Goal: Obtain resource: Download file/media

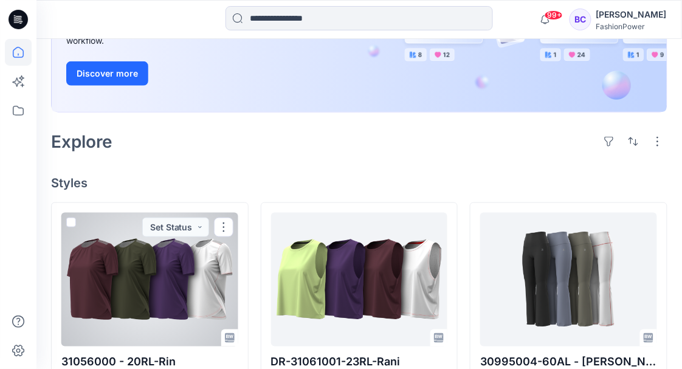
scroll to position [180, 0]
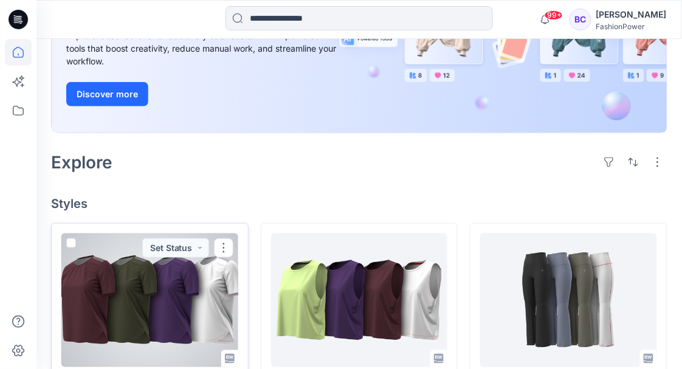
click at [192, 298] on div at bounding box center [149, 300] width 177 height 134
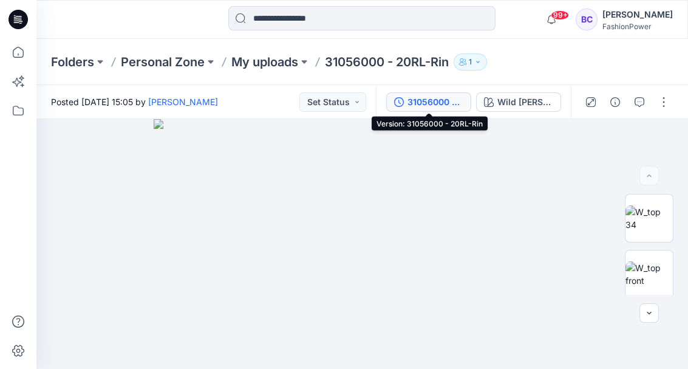
click at [438, 104] on div "31056000 - 20RL-Rin" at bounding box center [436, 101] width 56 height 13
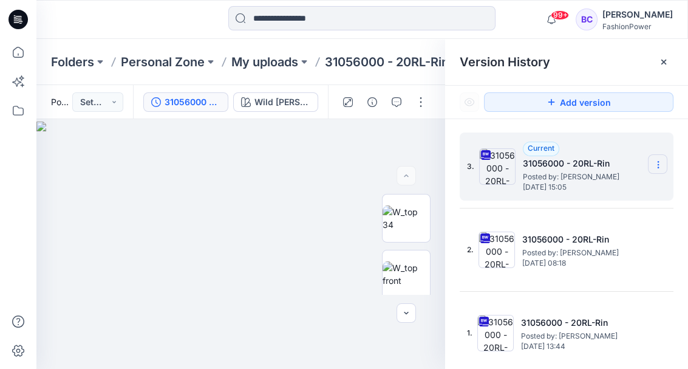
click at [655, 163] on icon at bounding box center [659, 165] width 10 height 10
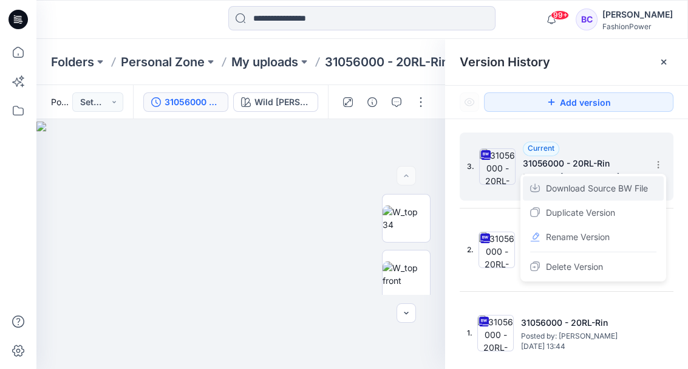
click at [614, 185] on span "Download Source BW File" at bounding box center [597, 188] width 102 height 15
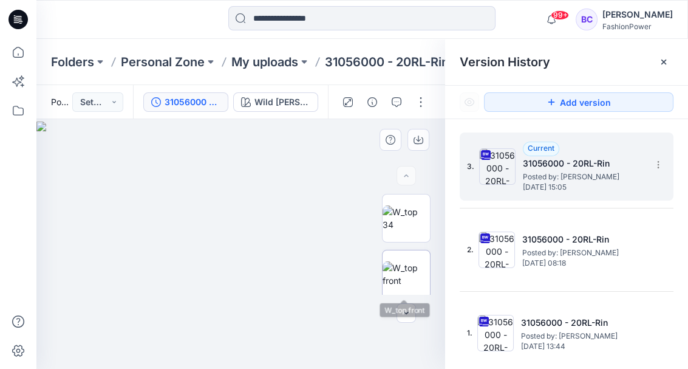
click at [400, 261] on img at bounding box center [406, 274] width 47 height 26
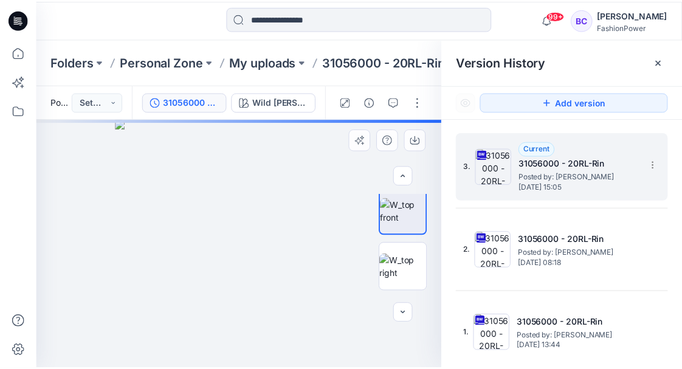
scroll to position [68, 0]
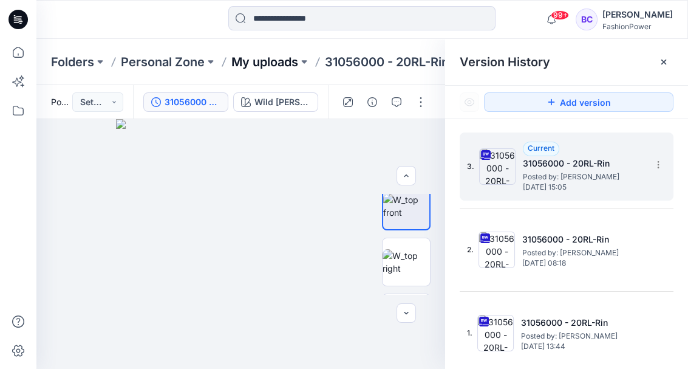
click at [267, 63] on p "My uploads" at bounding box center [264, 61] width 67 height 17
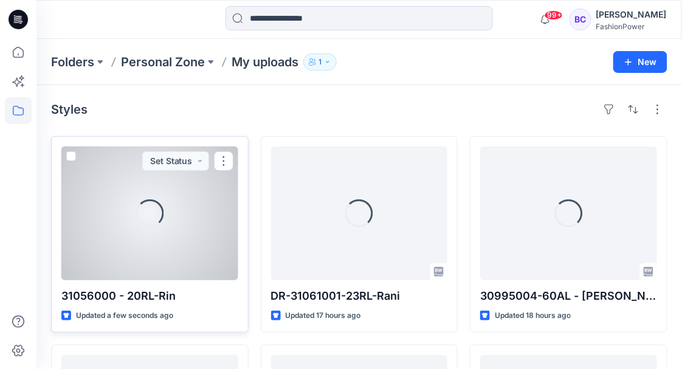
click at [134, 232] on div "Loading..." at bounding box center [149, 213] width 177 height 134
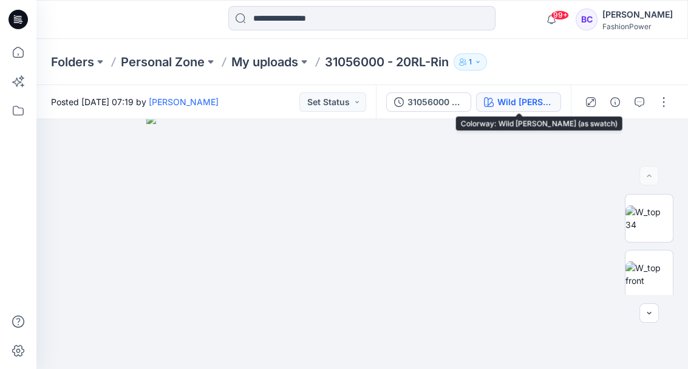
click at [508, 106] on div "Wild Berry (as swatch)" at bounding box center [525, 101] width 56 height 13
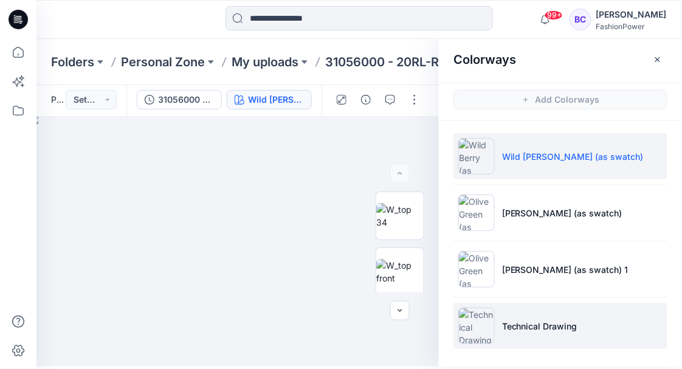
scroll to position [3, 0]
click at [528, 316] on li "Technical Drawing" at bounding box center [560, 325] width 214 height 46
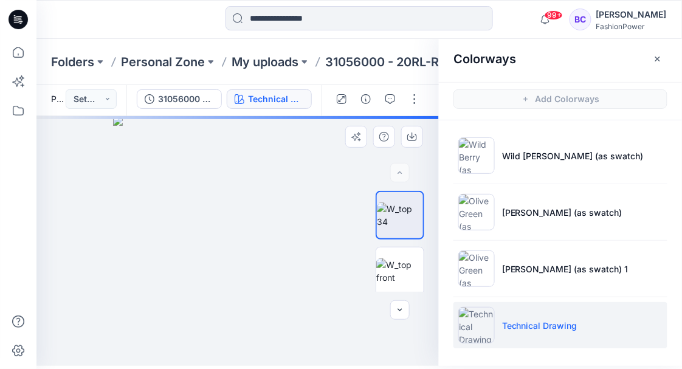
drag, startPoint x: 526, startPoint y: 316, endPoint x: 223, endPoint y: 160, distance: 341.2
click at [223, 160] on img at bounding box center [238, 241] width 250 height 250
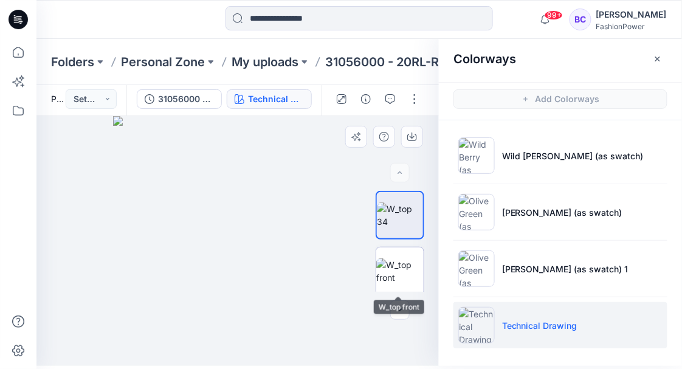
click at [386, 259] on img at bounding box center [399, 271] width 47 height 26
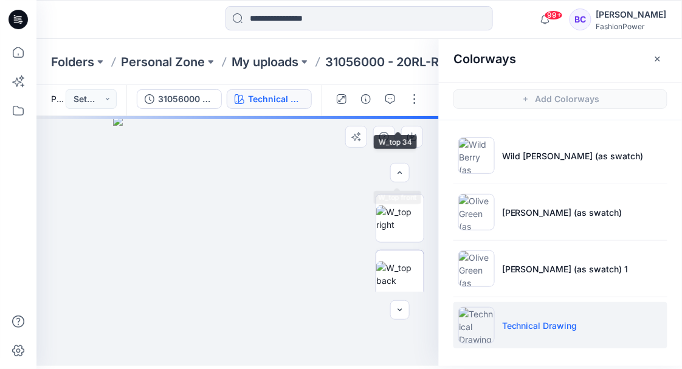
scroll to position [162, 0]
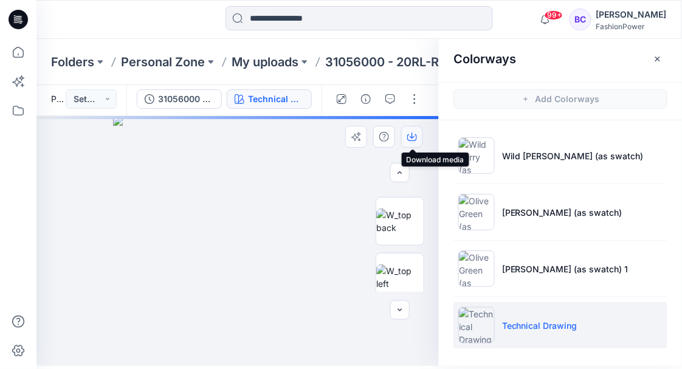
click at [417, 133] on icon "button" at bounding box center [412, 137] width 10 height 10
click at [406, 279] on img at bounding box center [399, 277] width 47 height 26
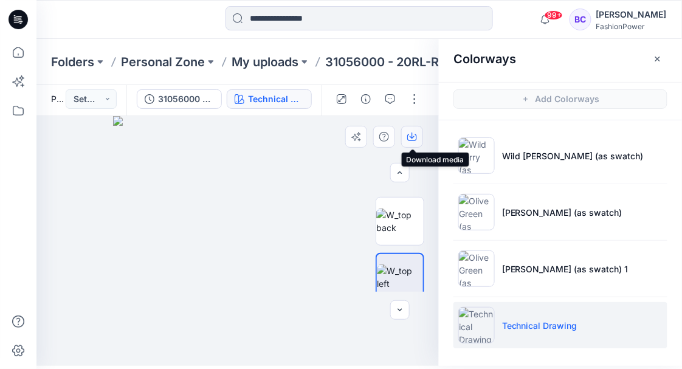
click at [418, 135] on button "button" at bounding box center [412, 137] width 22 height 22
click at [406, 210] on img at bounding box center [399, 221] width 47 height 26
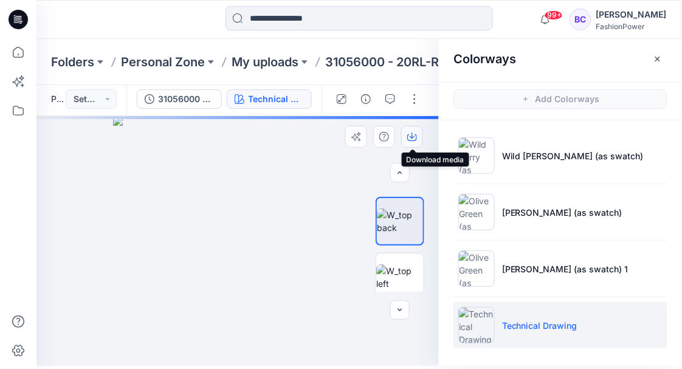
click at [417, 132] on button "button" at bounding box center [412, 137] width 22 height 22
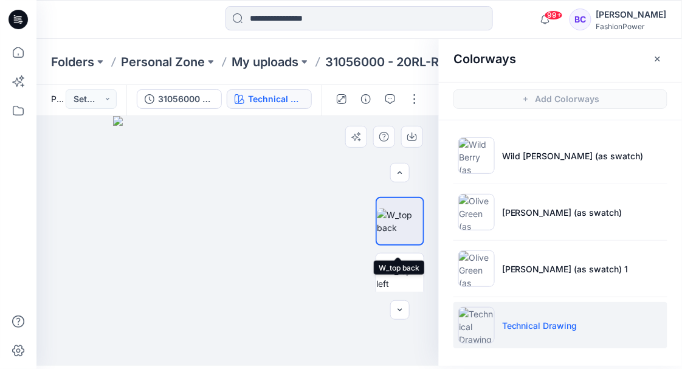
scroll to position [81, 0]
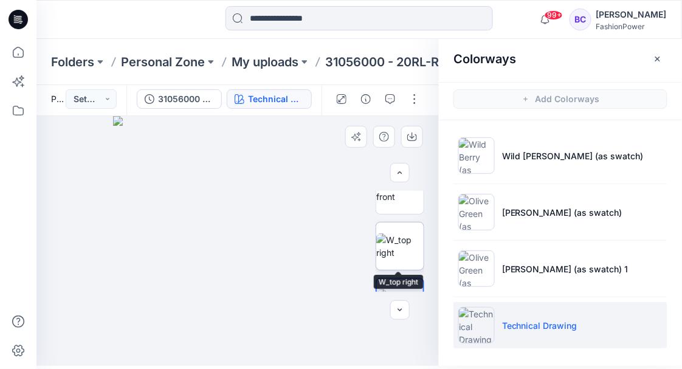
click at [394, 250] on img at bounding box center [399, 246] width 47 height 26
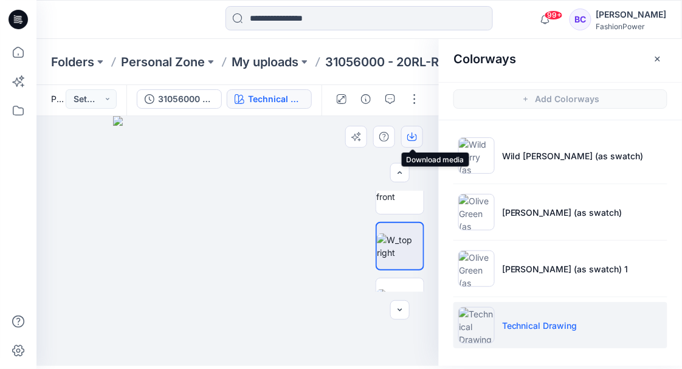
click at [411, 136] on icon "button" at bounding box center [411, 135] width 5 height 6
click at [284, 58] on p "My uploads" at bounding box center [264, 61] width 67 height 17
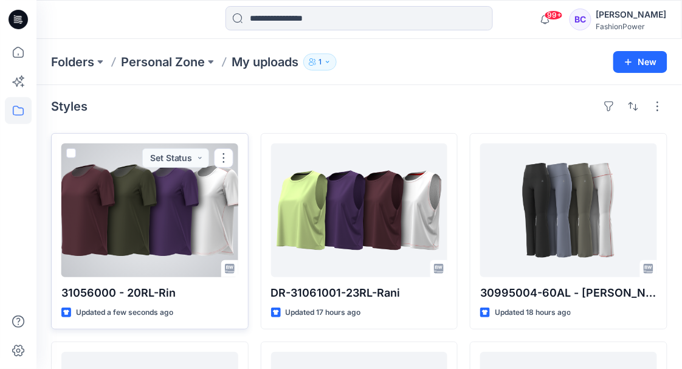
click at [160, 213] on div at bounding box center [149, 210] width 177 height 134
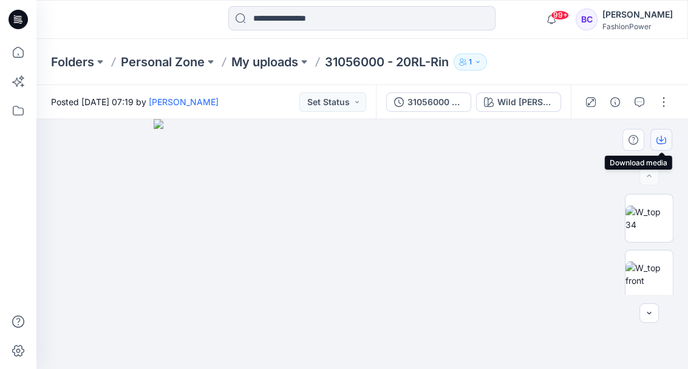
click at [666, 136] on button "button" at bounding box center [662, 140] width 22 height 22
click at [22, 53] on icon at bounding box center [18, 52] width 27 height 27
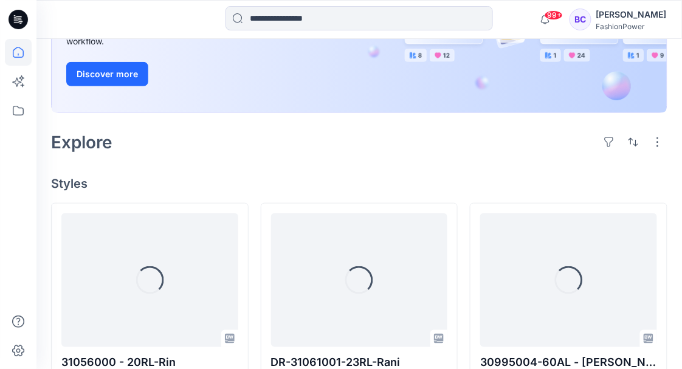
scroll to position [243, 0]
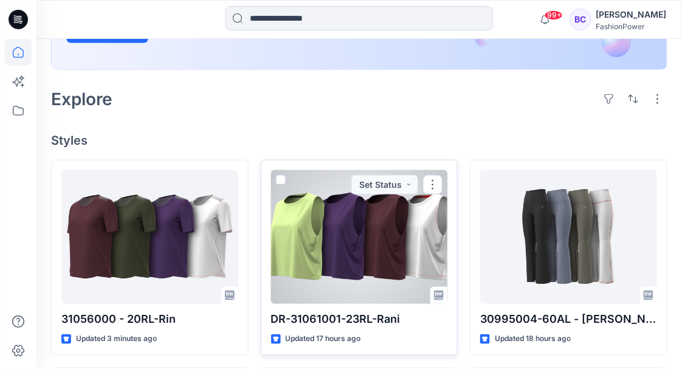
click at [360, 250] on div at bounding box center [359, 237] width 177 height 134
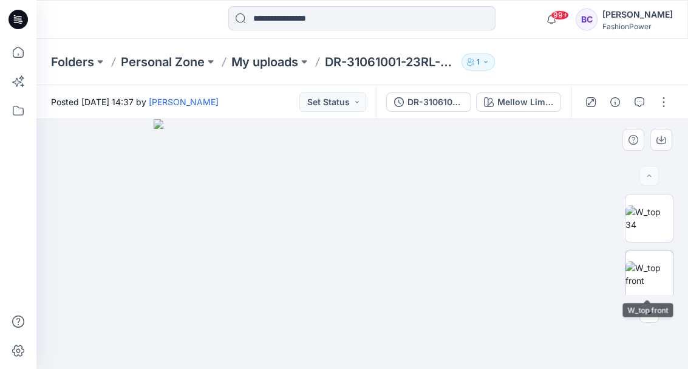
click at [660, 276] on img at bounding box center [649, 274] width 47 height 26
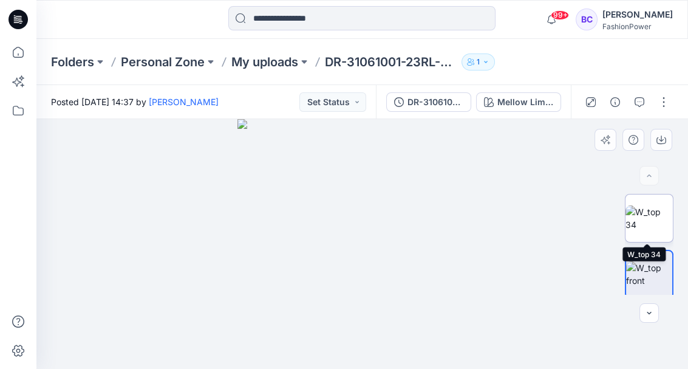
click at [656, 209] on img at bounding box center [649, 218] width 47 height 26
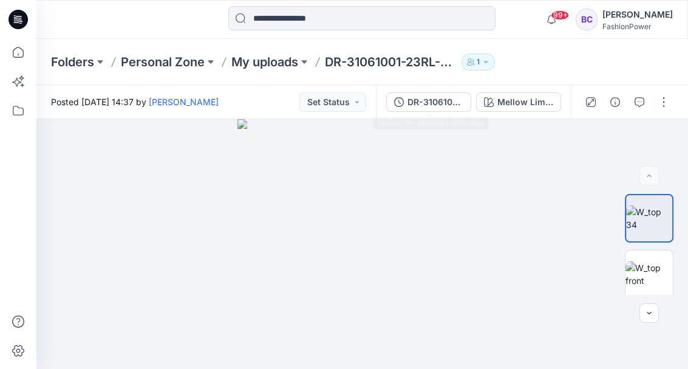
click at [431, 112] on div "DR-31061001-23RL-Rani Mellow Lime (as swatch)" at bounding box center [473, 102] width 195 height 34
click at [432, 108] on button "DR-31061001-23RL-Rani" at bounding box center [428, 101] width 85 height 19
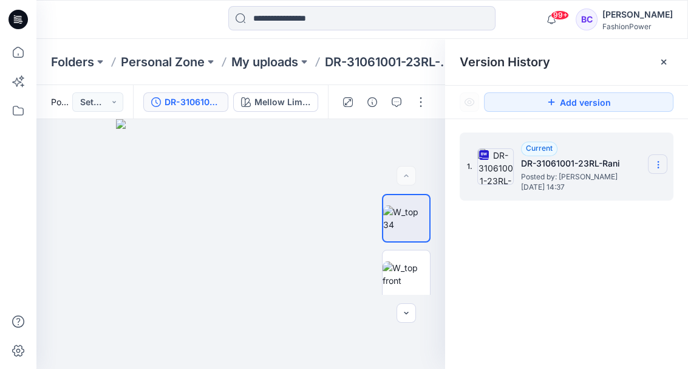
click at [652, 164] on section at bounding box center [657, 163] width 19 height 19
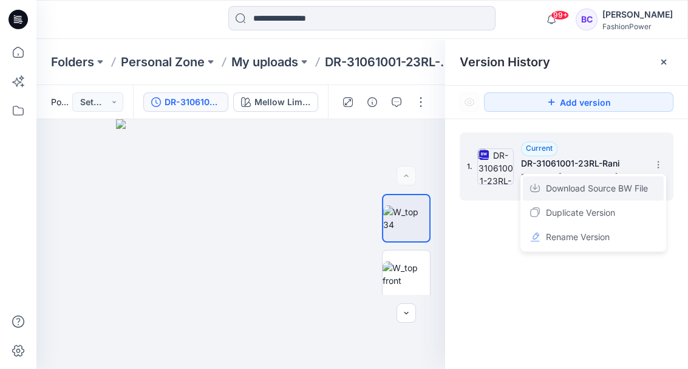
click at [604, 191] on span "Download Source BW File" at bounding box center [597, 188] width 102 height 15
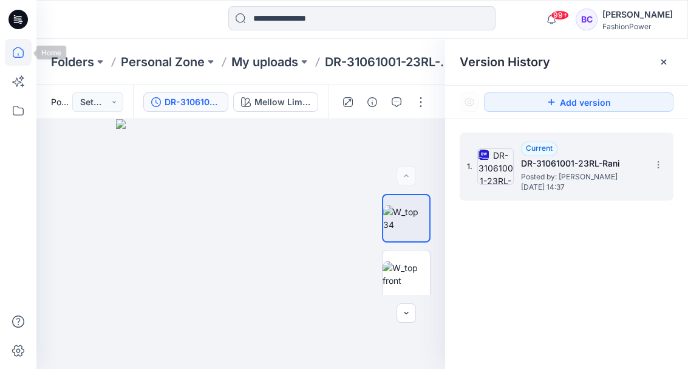
click at [15, 61] on icon at bounding box center [18, 52] width 27 height 27
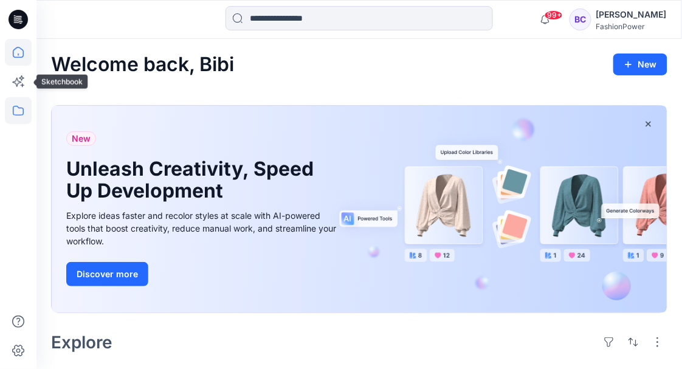
click at [19, 99] on icon at bounding box center [18, 110] width 27 height 27
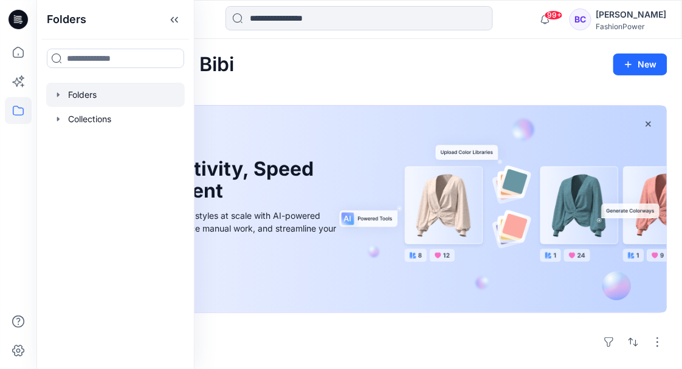
click at [55, 95] on icon "button" at bounding box center [58, 95] width 10 height 10
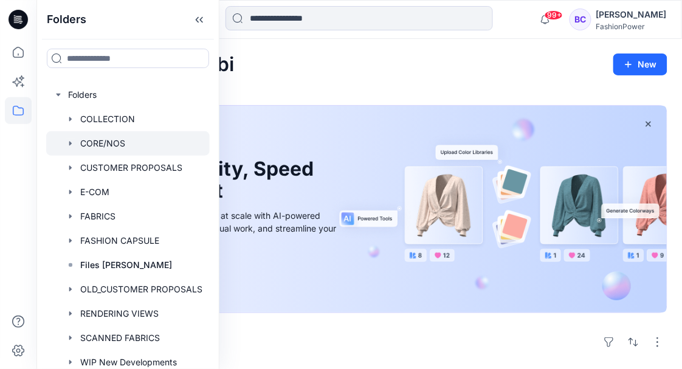
click at [71, 143] on icon "button" at bounding box center [70, 143] width 2 height 4
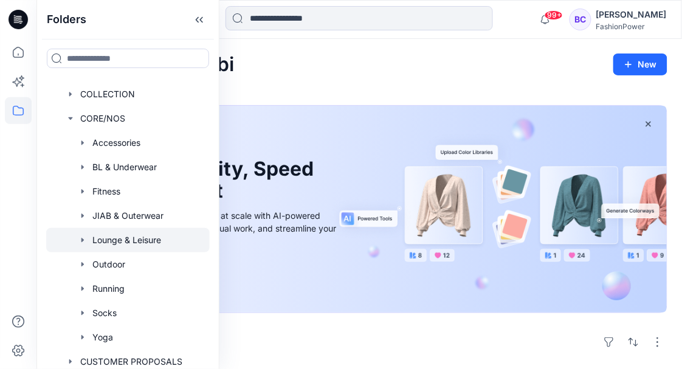
scroll to position [26, 0]
click at [81, 237] on icon "button" at bounding box center [82, 239] width 2 height 4
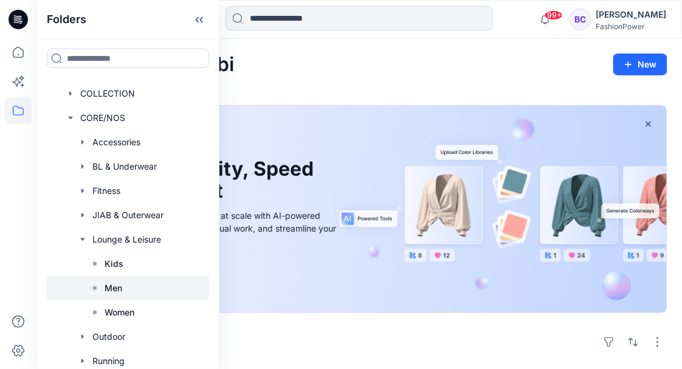
click at [109, 289] on p "Men" at bounding box center [113, 288] width 18 height 15
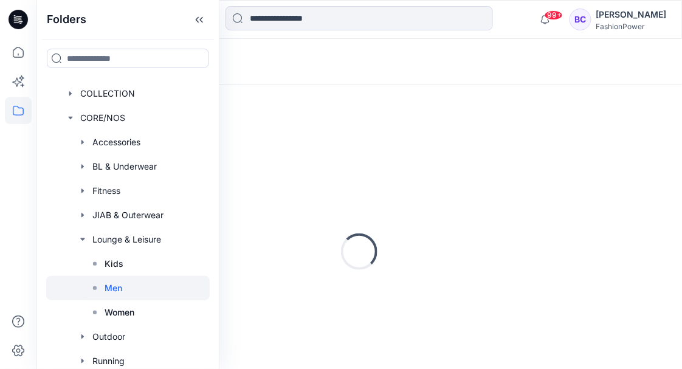
click at [115, 298] on div at bounding box center [127, 288] width 163 height 24
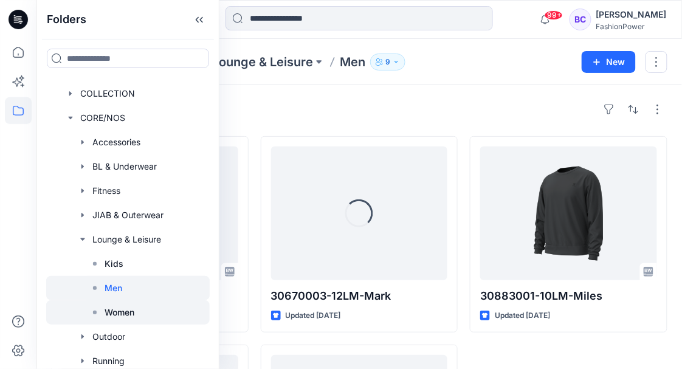
click at [119, 306] on p "Women" at bounding box center [119, 312] width 30 height 15
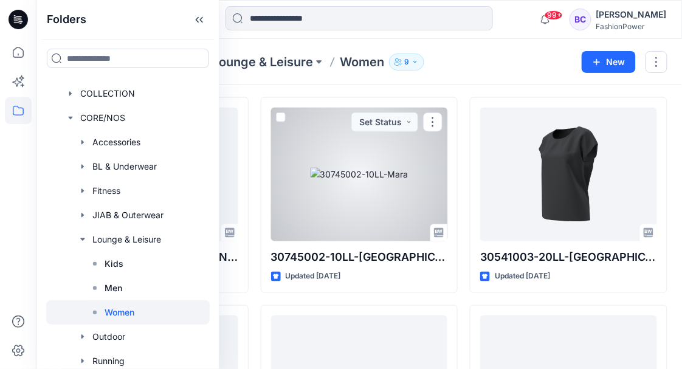
scroll to position [250, 0]
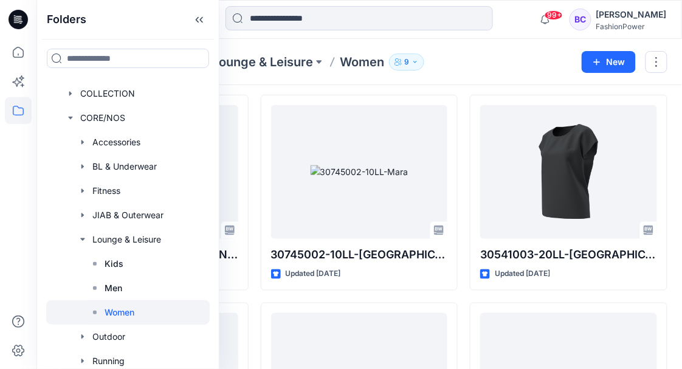
click at [255, 296] on div "30782002 -10LL-Maggie Updated 20 days ago 30782004 - 10LL - Maggie Updated 2 mo…" at bounding box center [359, 296] width 616 height 820
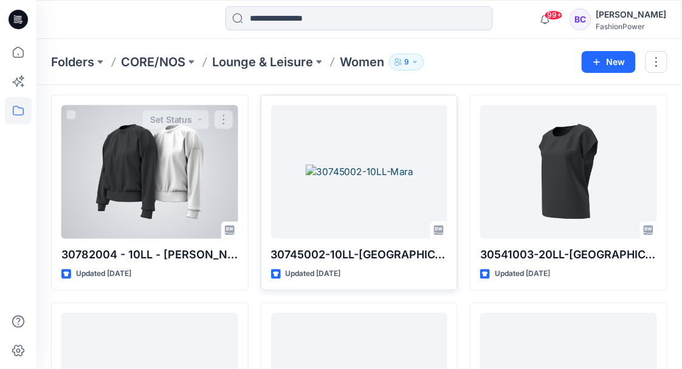
drag, startPoint x: 255, startPoint y: 296, endPoint x: 272, endPoint y: 219, distance: 79.6
click at [272, 219] on div "30782002 -10LL-Maggie Updated 20 days ago 30782004 - 10LL - Maggie Updated 2 mo…" at bounding box center [359, 296] width 616 height 820
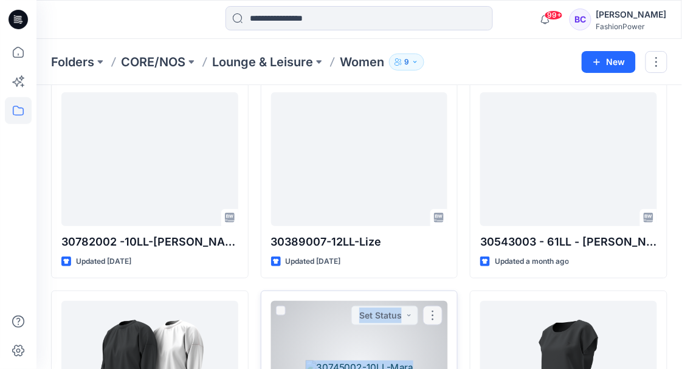
scroll to position [0, 0]
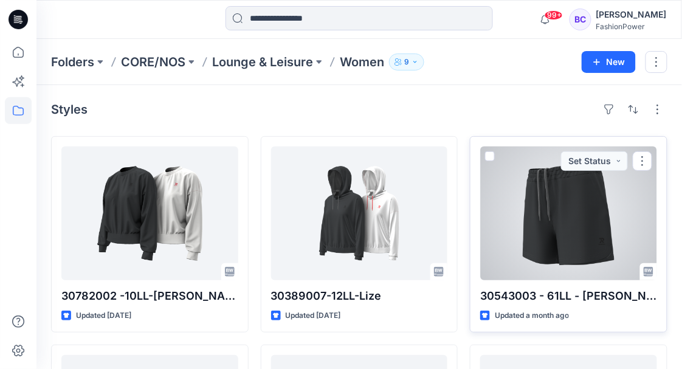
click at [576, 221] on div at bounding box center [568, 213] width 177 height 134
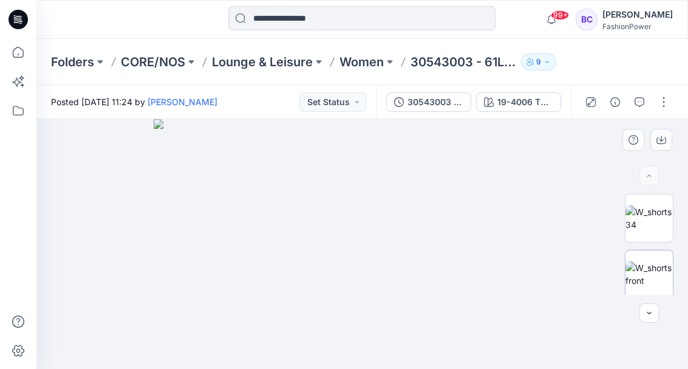
click at [650, 279] on img at bounding box center [649, 274] width 47 height 26
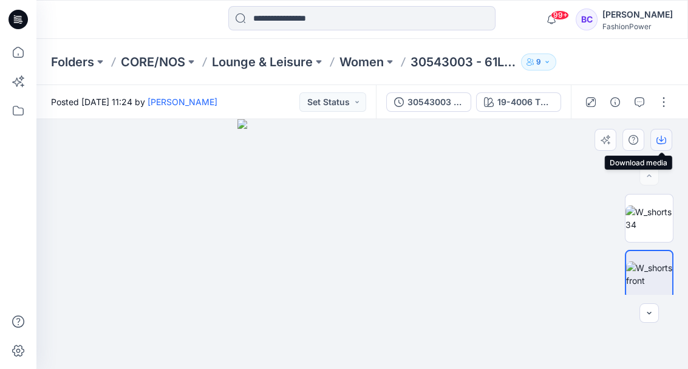
click at [663, 138] on icon "button" at bounding box center [662, 140] width 10 height 10
click at [658, 148] on button "button" at bounding box center [662, 140] width 22 height 22
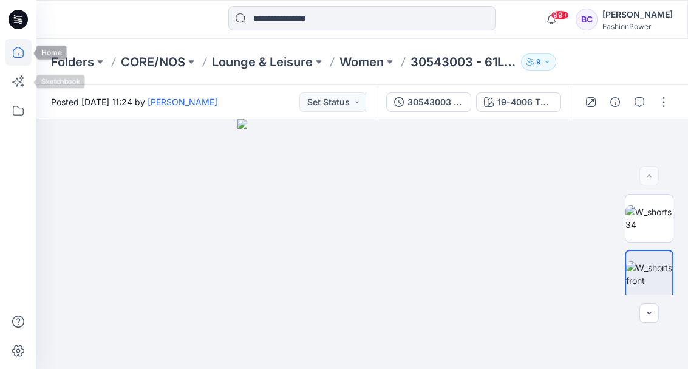
click at [21, 51] on icon at bounding box center [18, 52] width 27 height 27
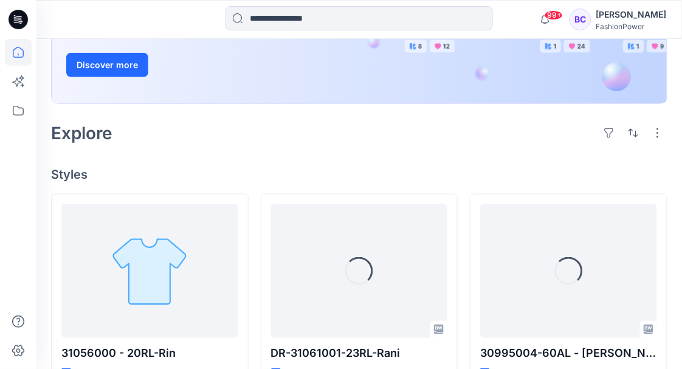
scroll to position [243, 0]
